Goal: Task Accomplishment & Management: Manage account settings

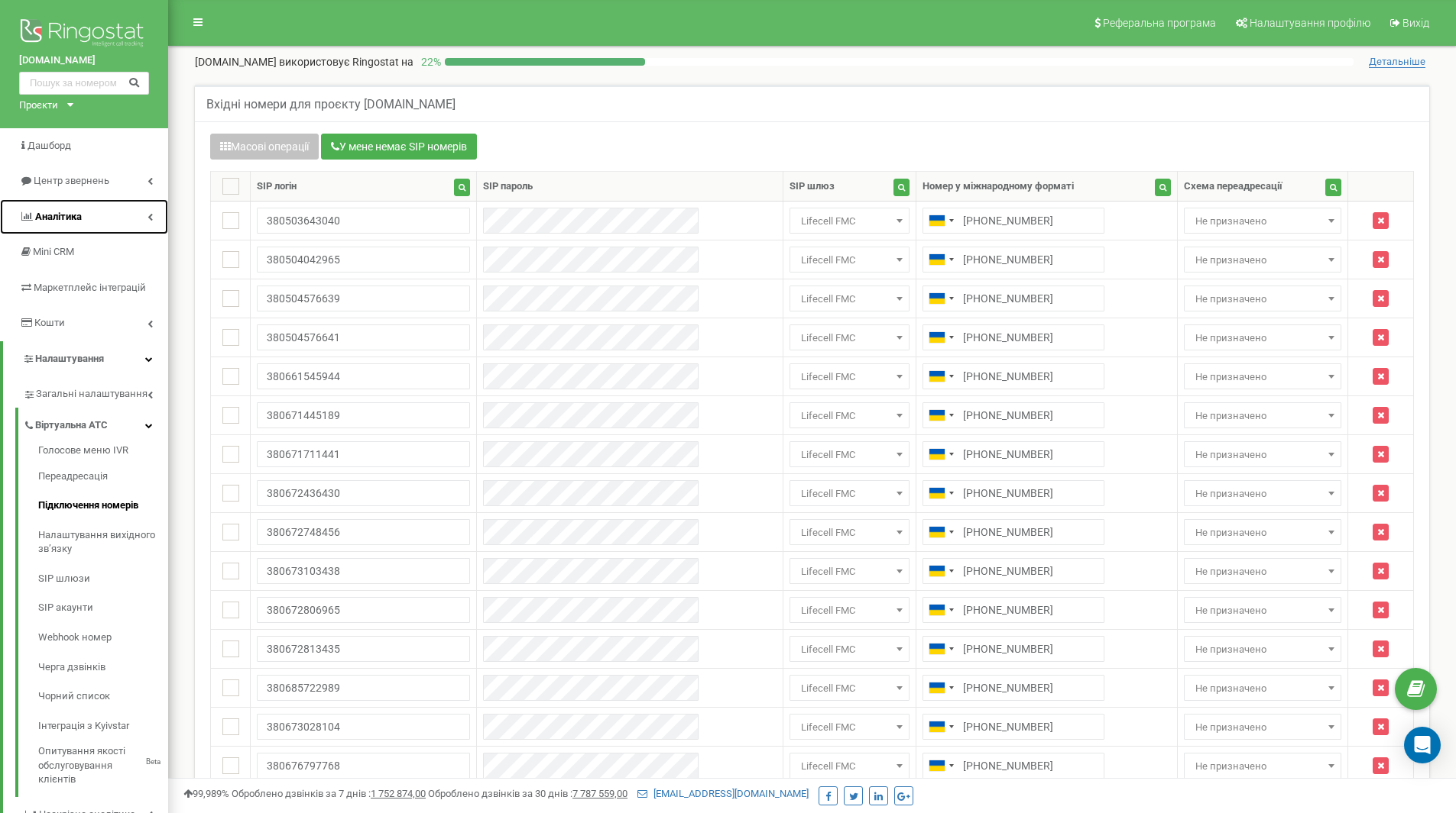
click at [78, 210] on span "Аналiтика" at bounding box center [51, 217] width 63 height 15
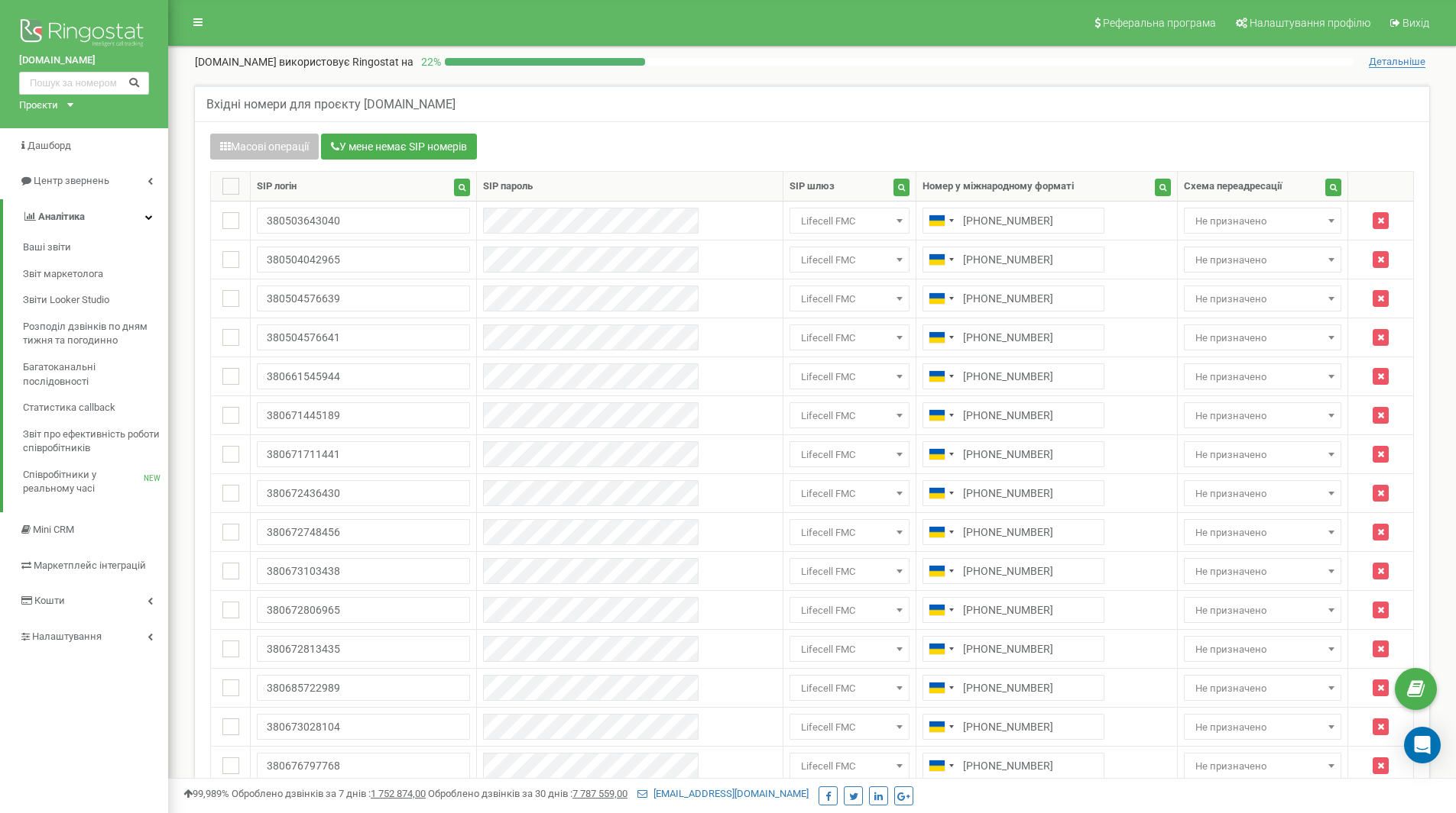
click at [649, 110] on div "Вхідні номери для проєкту [DOMAIN_NAME]" at bounding box center [813, 103] width 1235 height 37
click at [77, 479] on span "Співробітники у реальному часі" at bounding box center [83, 482] width 120 height 28
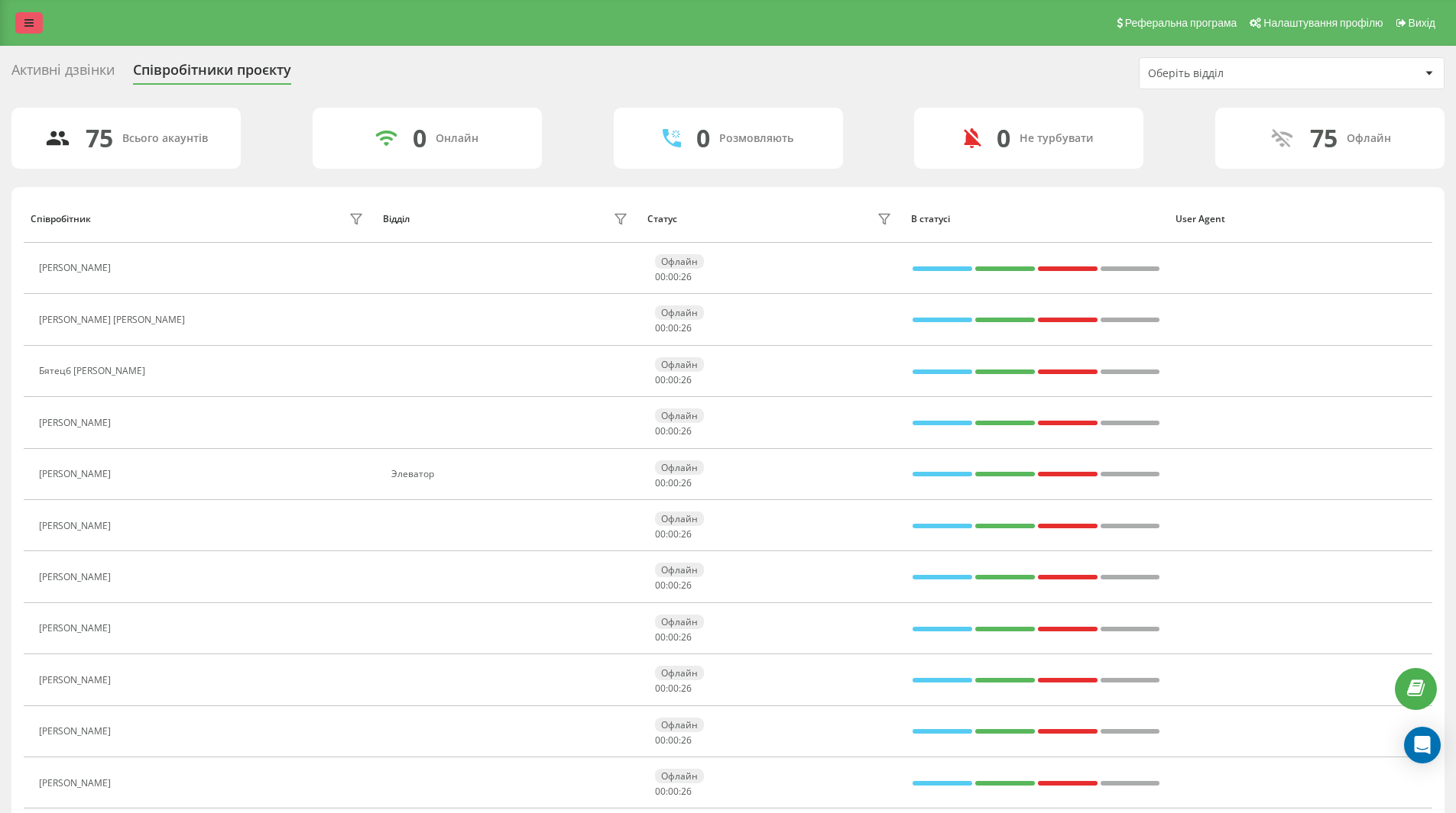
click at [29, 22] on icon at bounding box center [29, 23] width 10 height 10
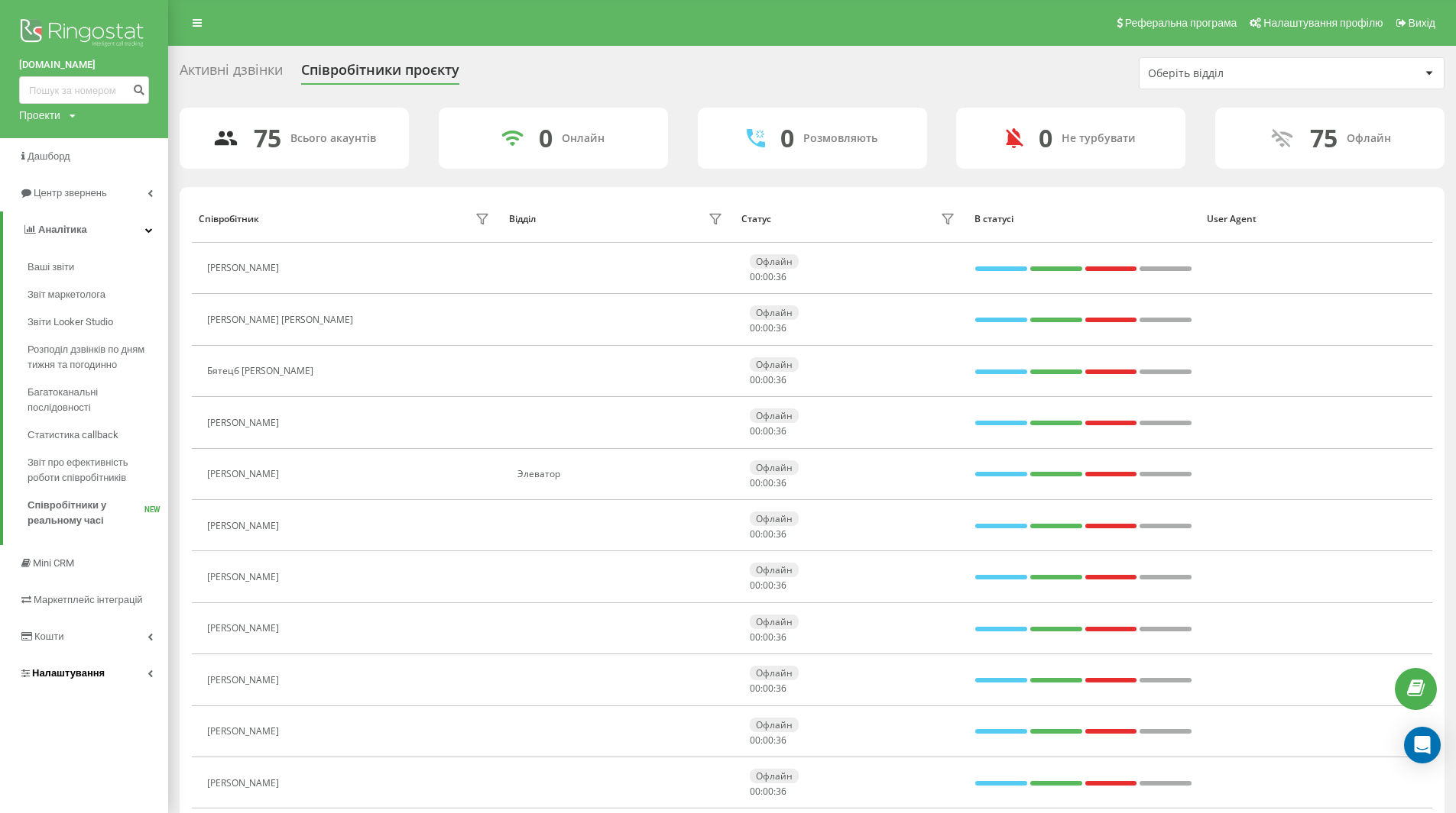
click at [150, 673] on icon at bounding box center [150, 674] width 5 height 8
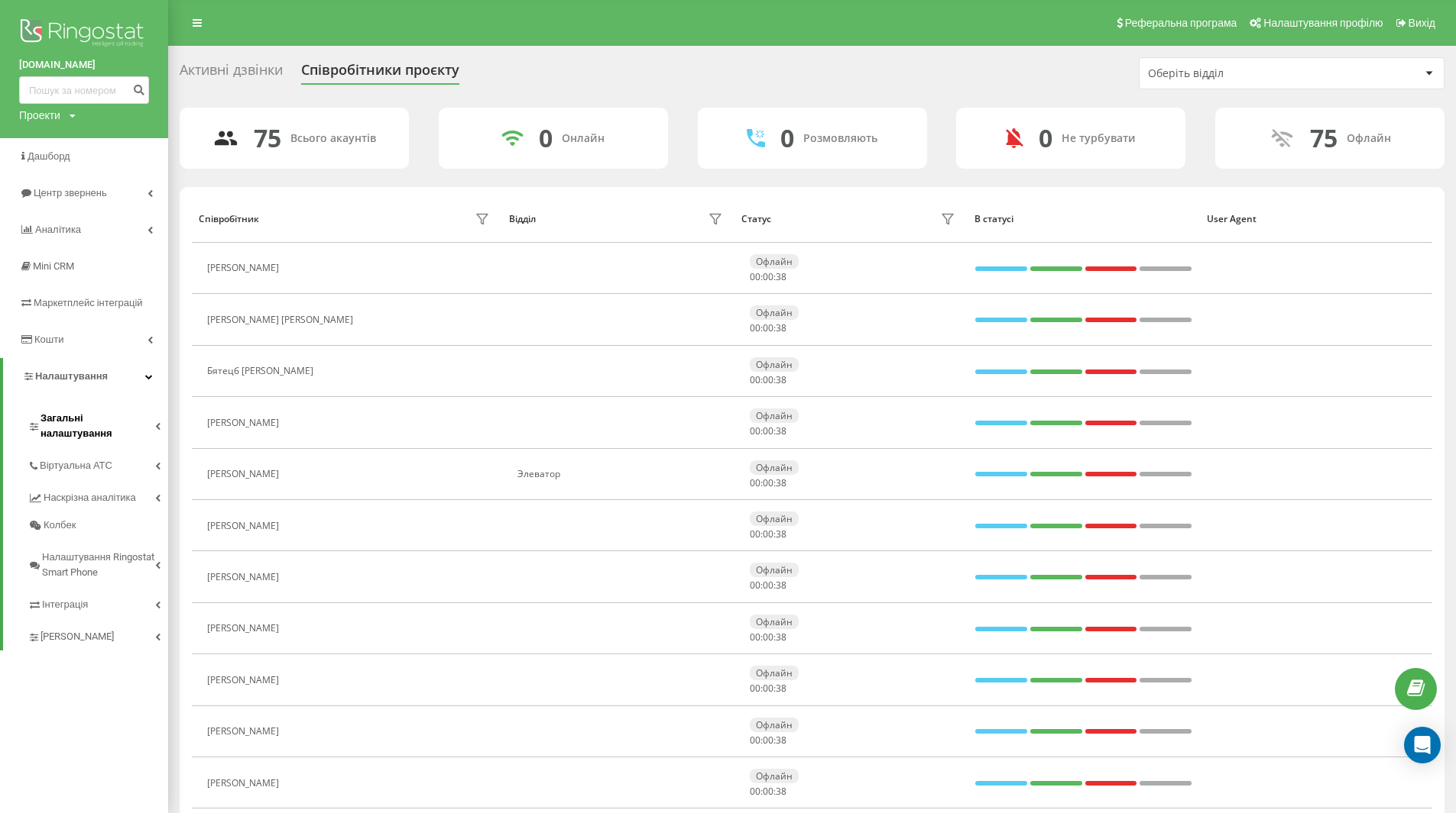
click at [93, 417] on span "Загальні налаштування" at bounding box center [97, 426] width 114 height 30
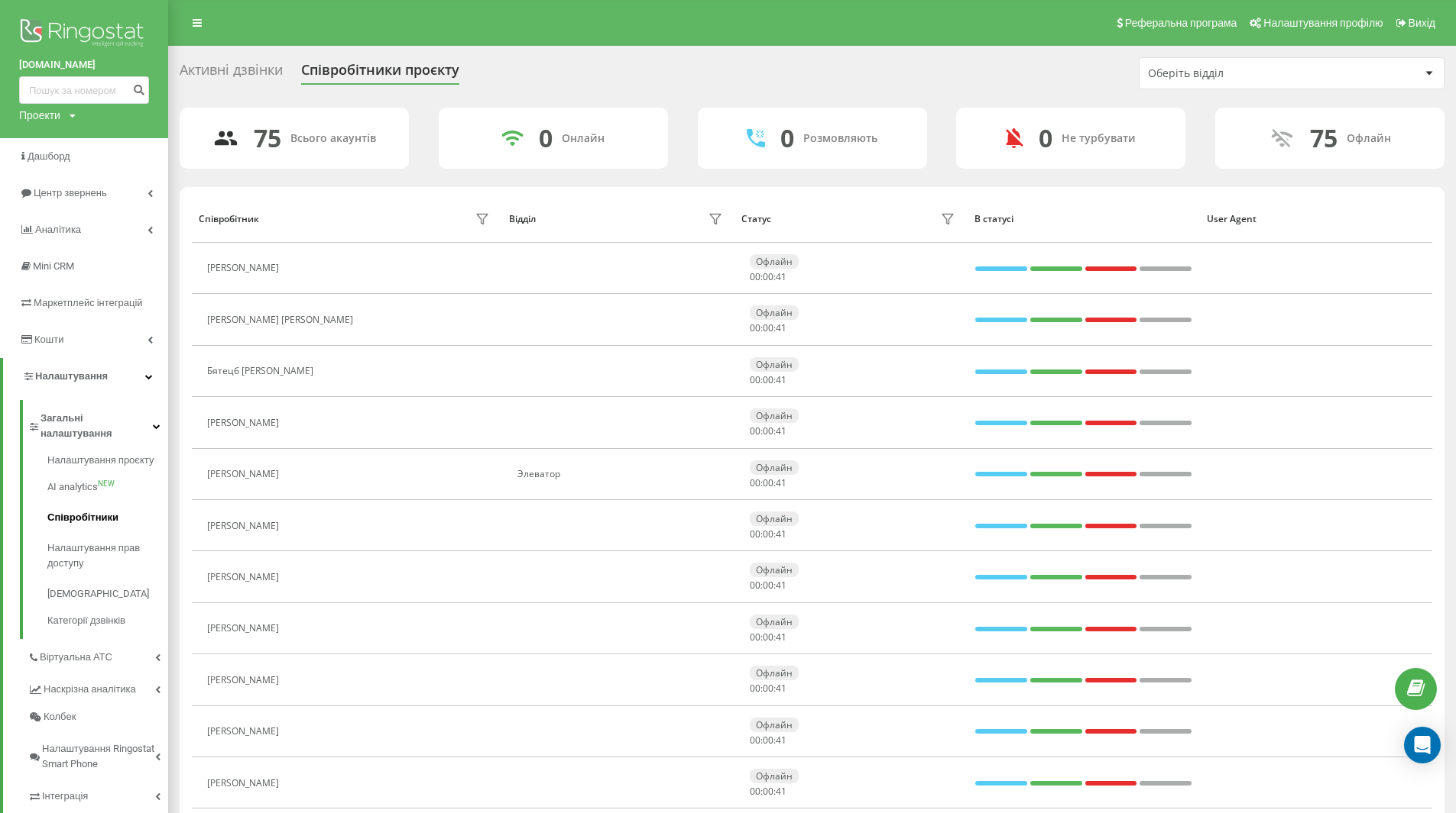
click at [80, 511] on span "Співробітники" at bounding box center [83, 518] width 71 height 16
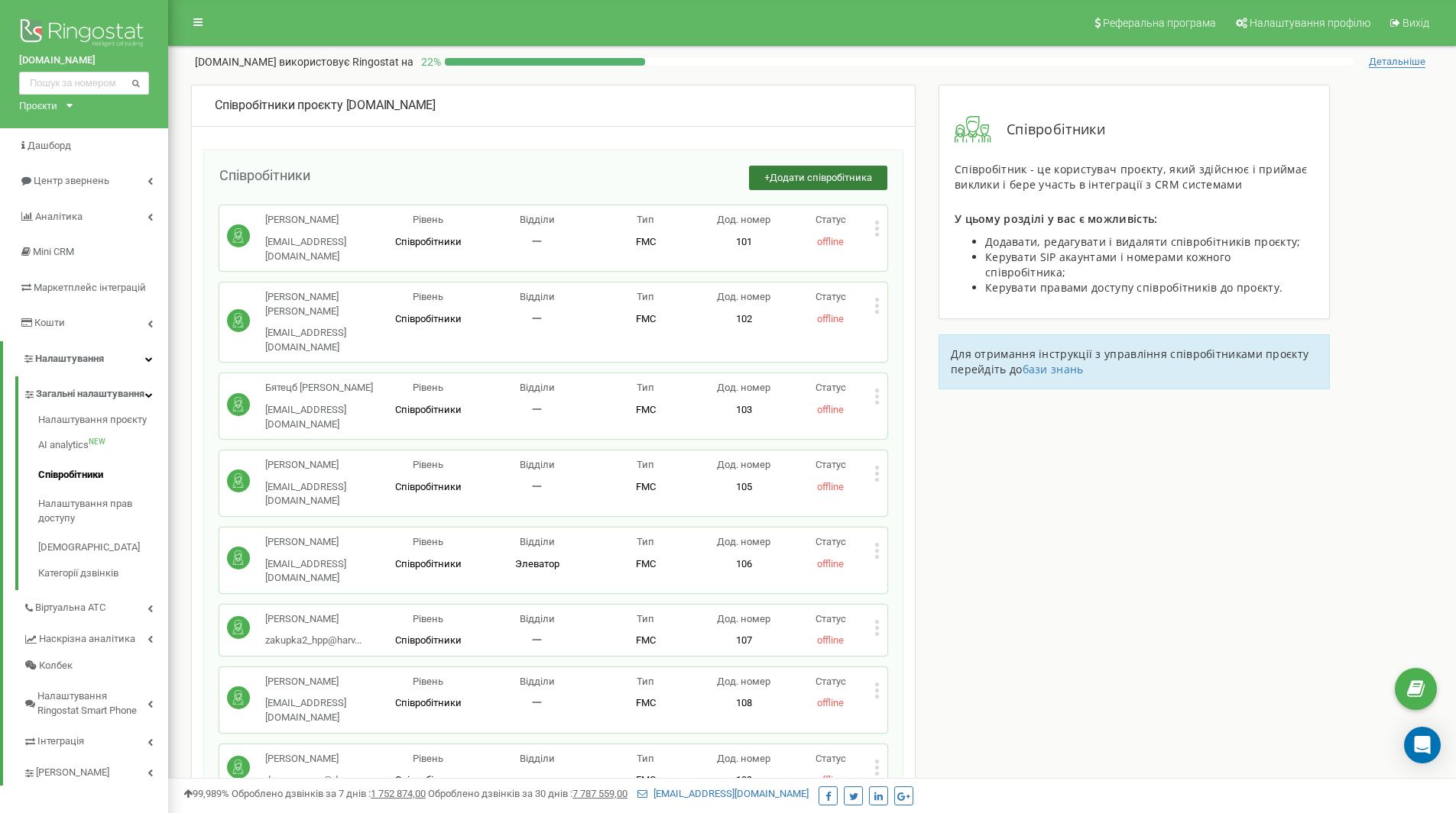
click at [850, 176] on span "Додати співробітника" at bounding box center [820, 177] width 102 height 11
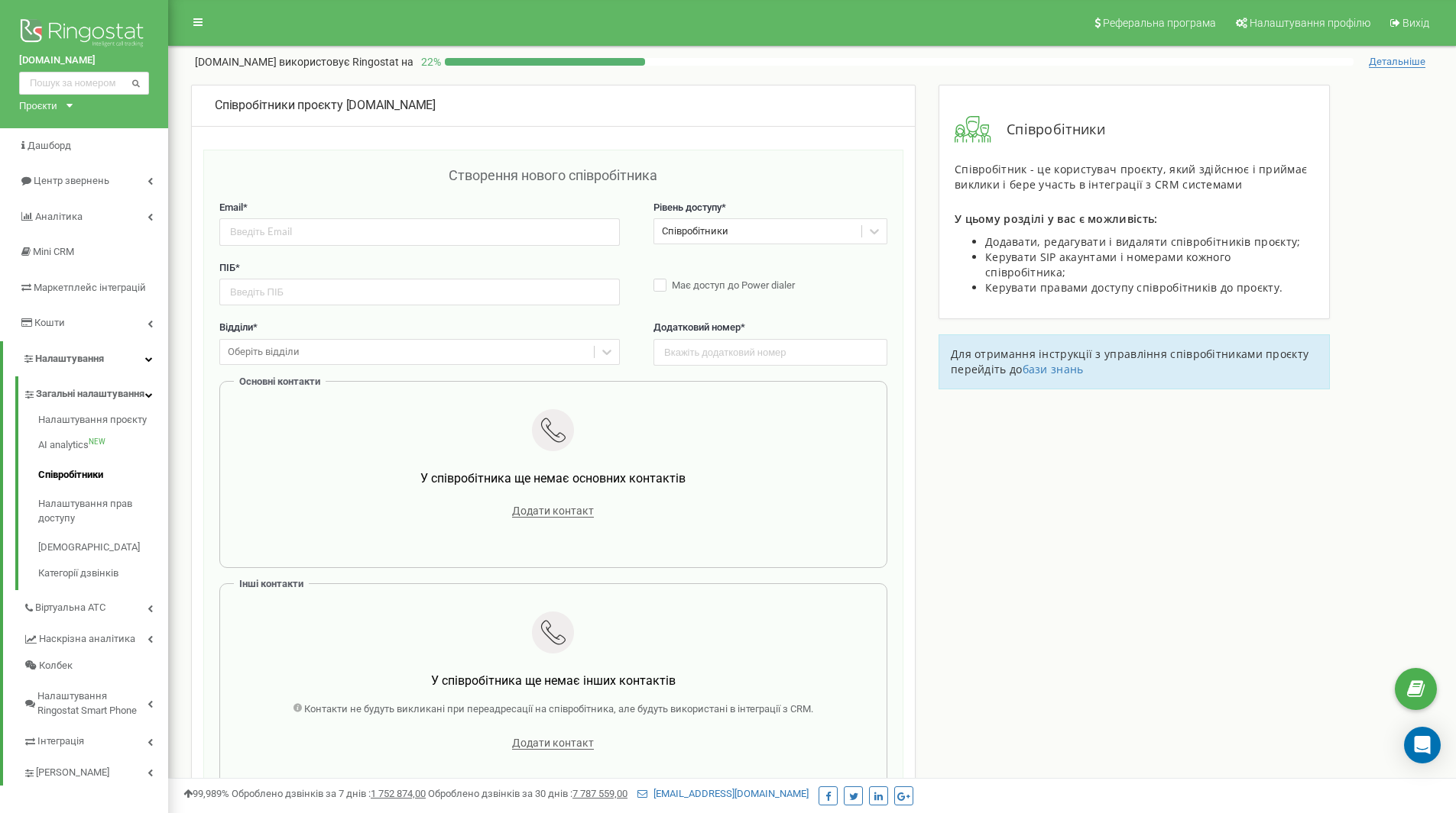
click at [558, 506] on span "Додати контакт" at bounding box center [553, 511] width 82 height 13
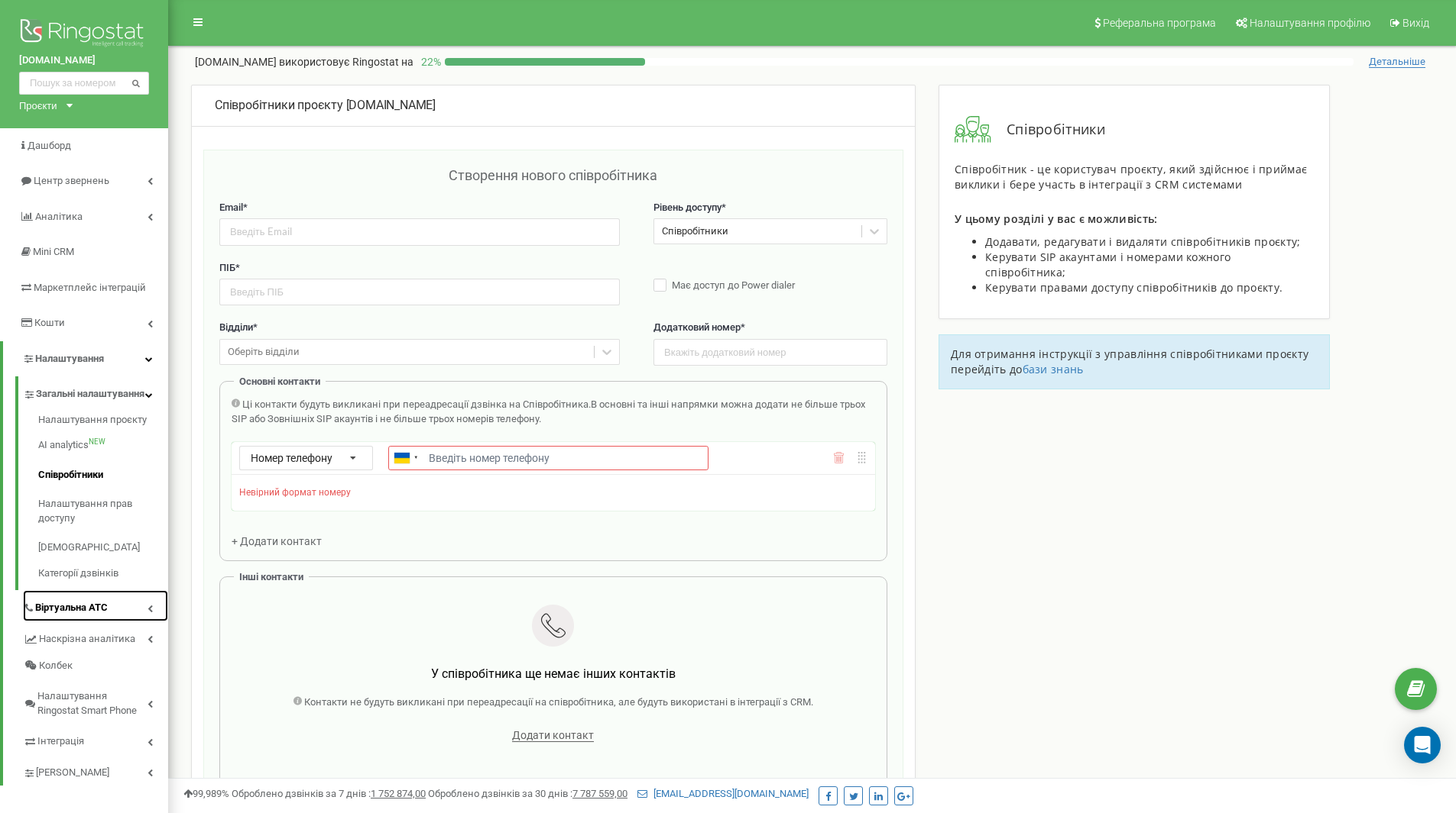
click at [108, 615] on span "Віртуальна АТС" at bounding box center [71, 608] width 72 height 15
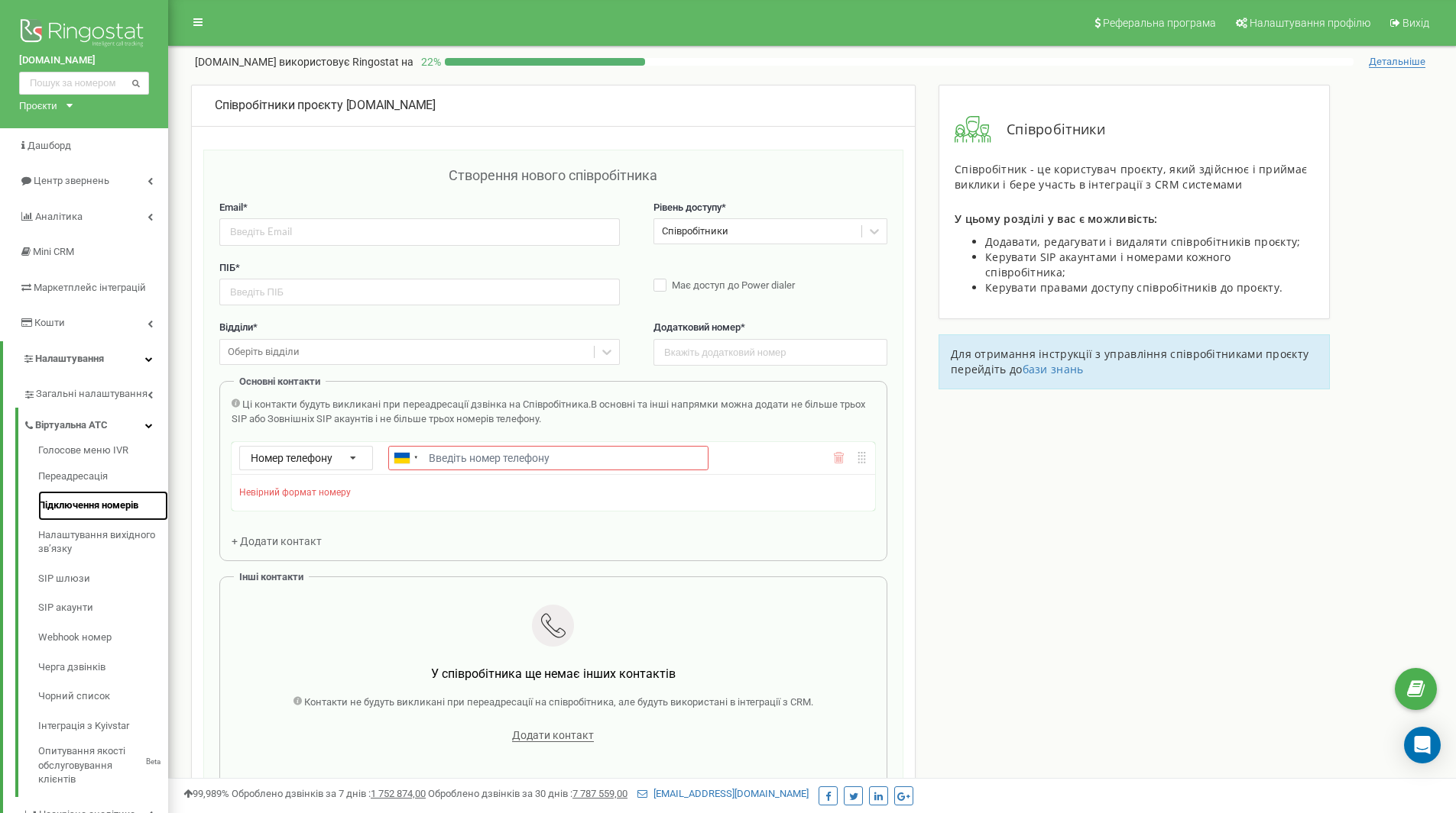
click at [100, 505] on link "Підключення номерів" at bounding box center [103, 506] width 130 height 30
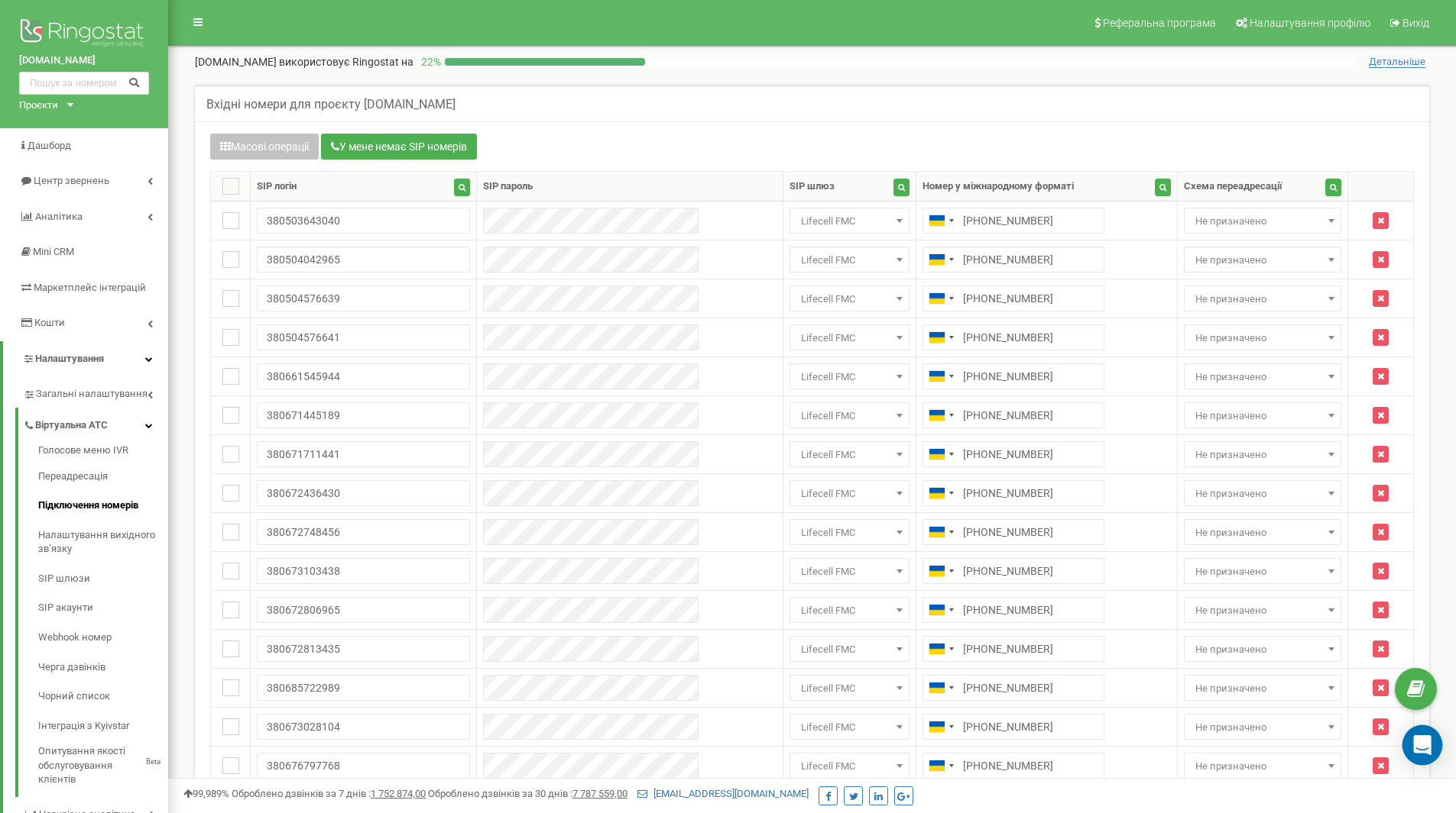
click at [1425, 738] on icon "Open Intercom Messenger" at bounding box center [1422, 745] width 17 height 20
